Goal: Information Seeking & Learning: Learn about a topic

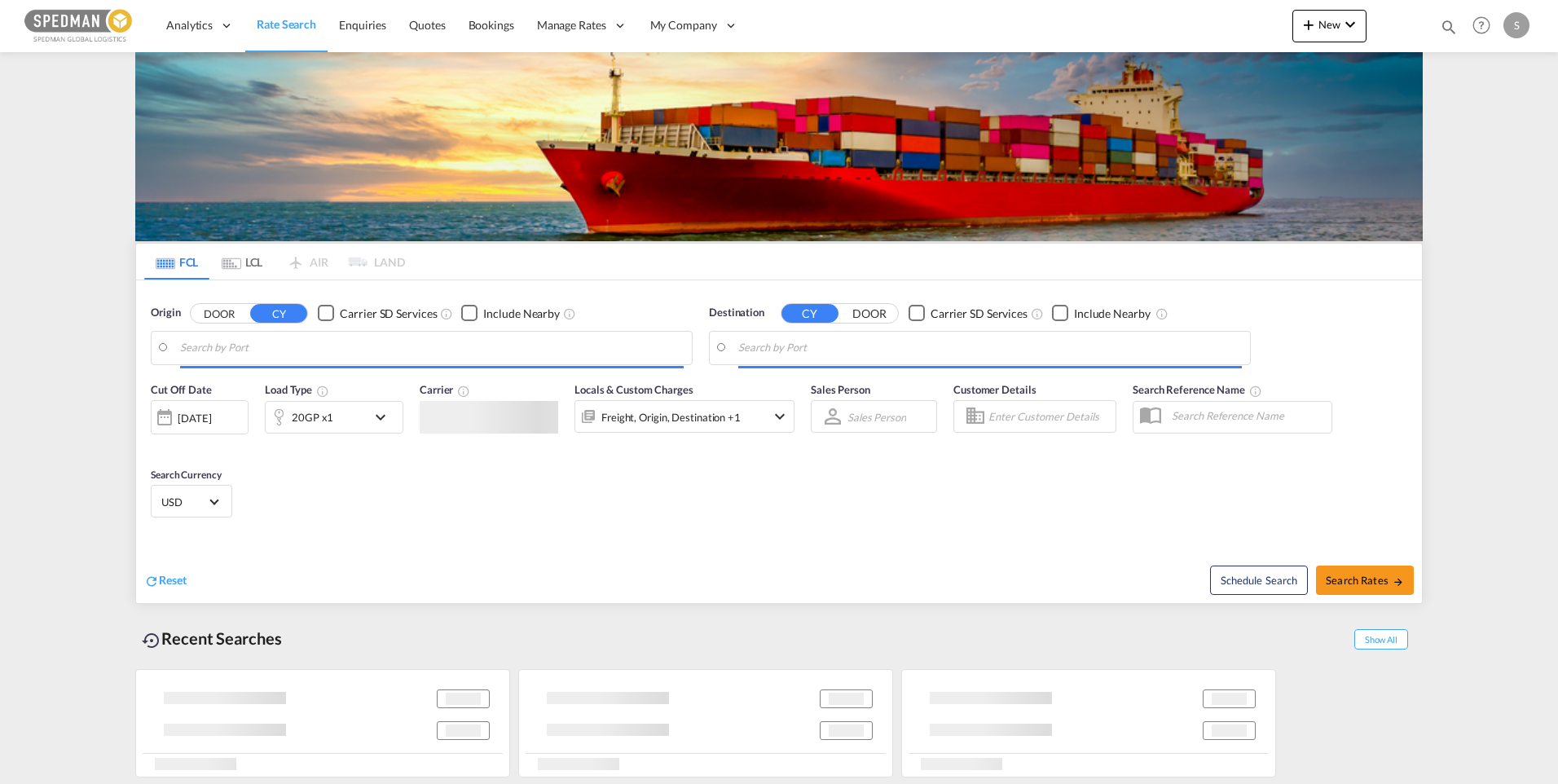
type input "Gothenburg (Goteborg), SEGOT"
type input "Garhi Harsaru, INGHR"
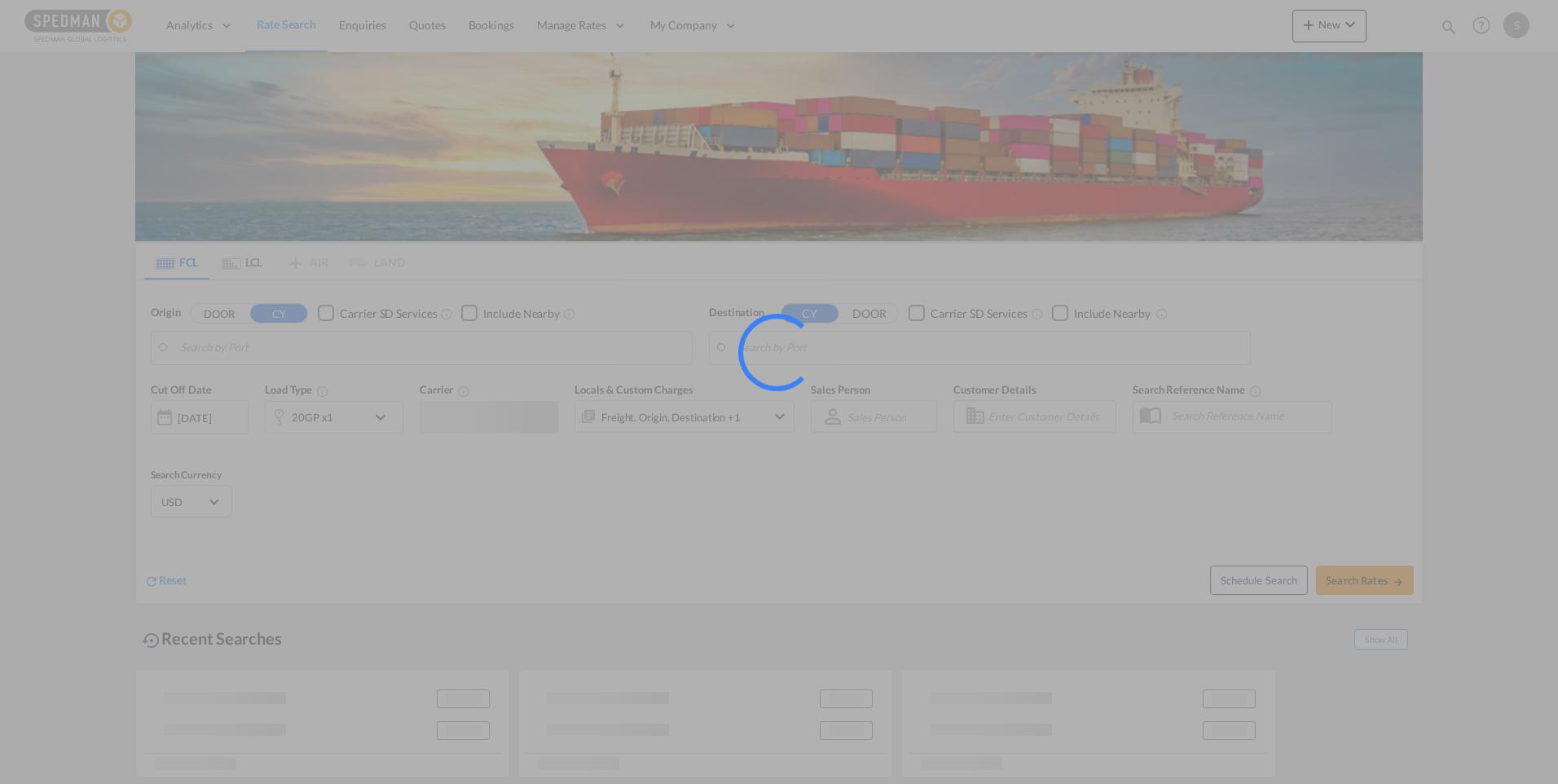
type input "Gothenburg (Goteborg), SEGOT"
type input "Garhi Harsaru, INGHR"
